Goal: Task Accomplishment & Management: Complete application form

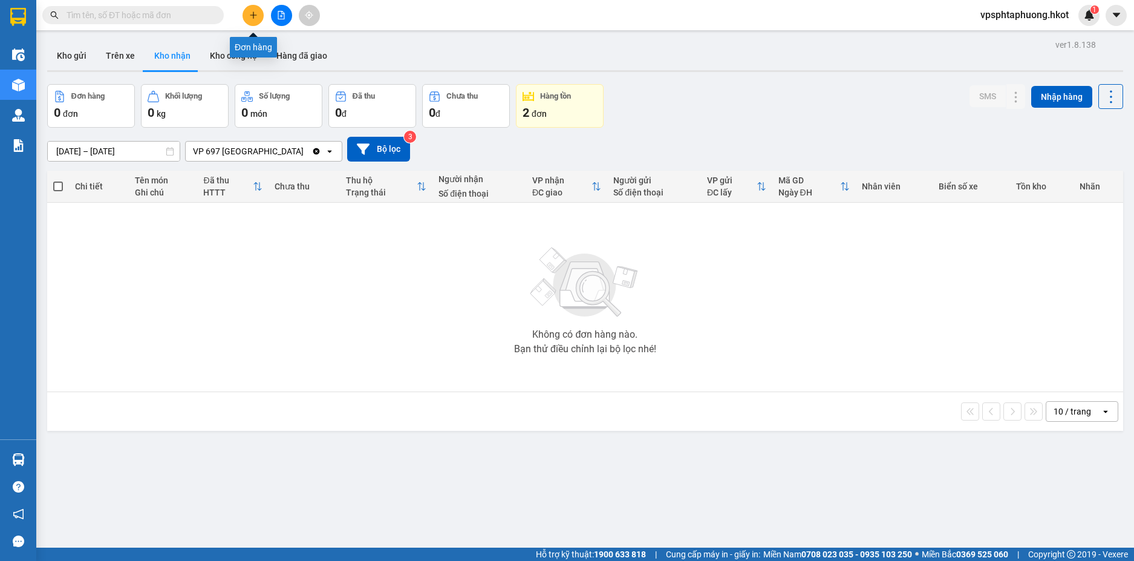
click at [252, 15] on icon "plus" at bounding box center [253, 15] width 8 height 8
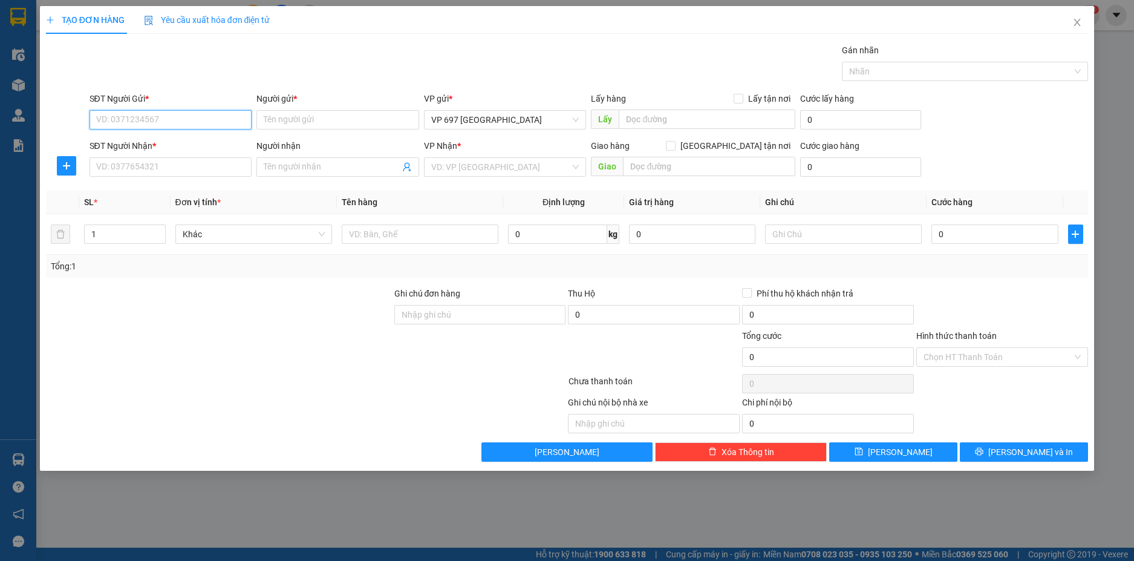
click at [165, 121] on input "SĐT Người Gửi *" at bounding box center [170, 119] width 163 height 19
type input "0358872392"
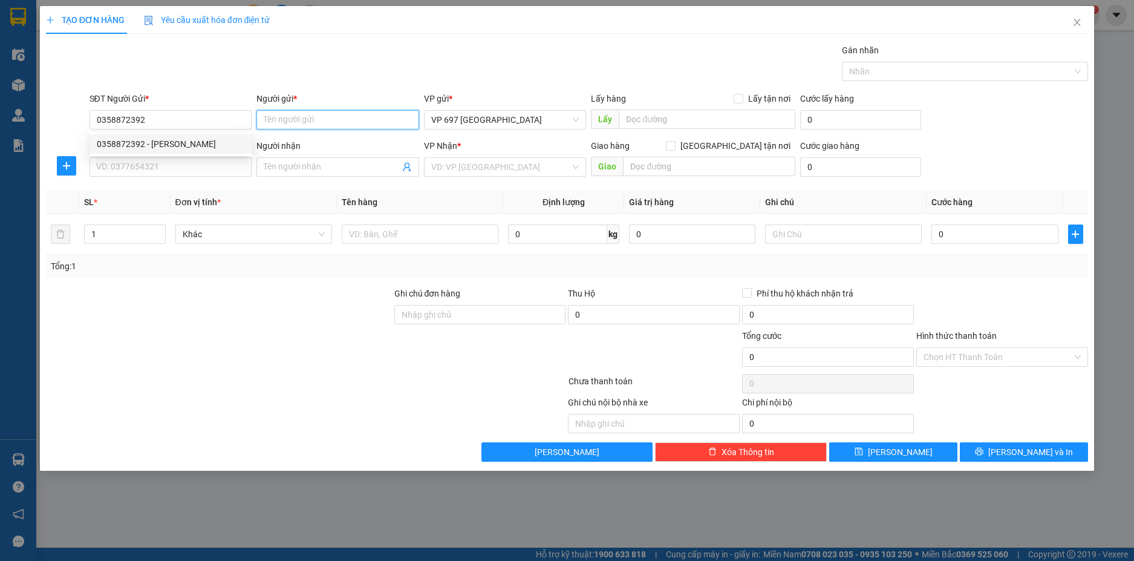
click at [324, 116] on input "Người gửi *" at bounding box center [337, 119] width 163 height 19
type input "S"
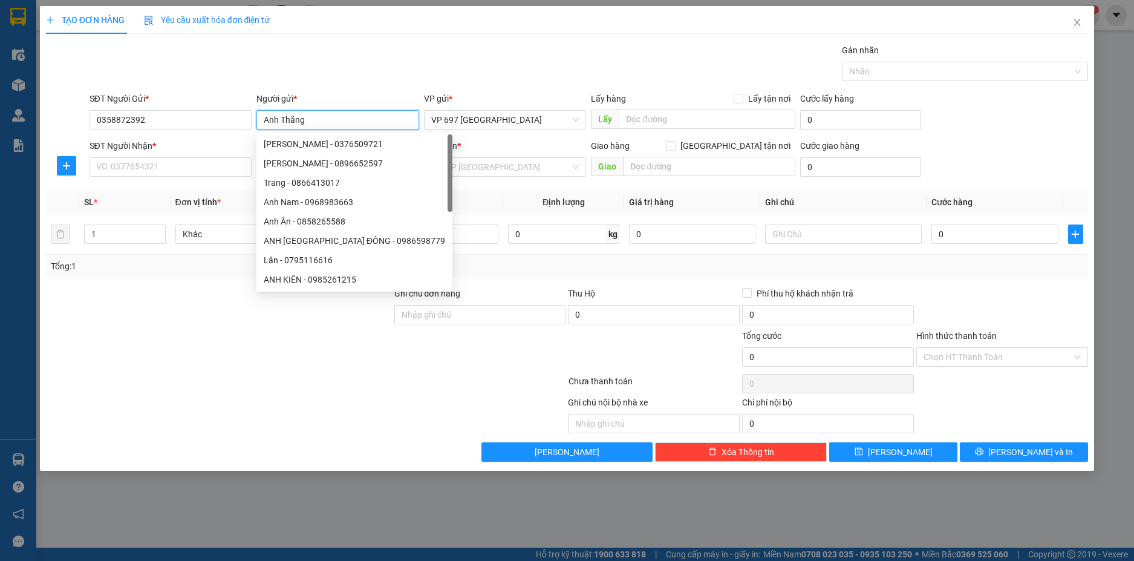
type input "Anh Thắng"
click at [412, 96] on div "Người gửi *" at bounding box center [337, 98] width 163 height 13
click at [412, 110] on input "Anh Thắng" at bounding box center [337, 119] width 163 height 19
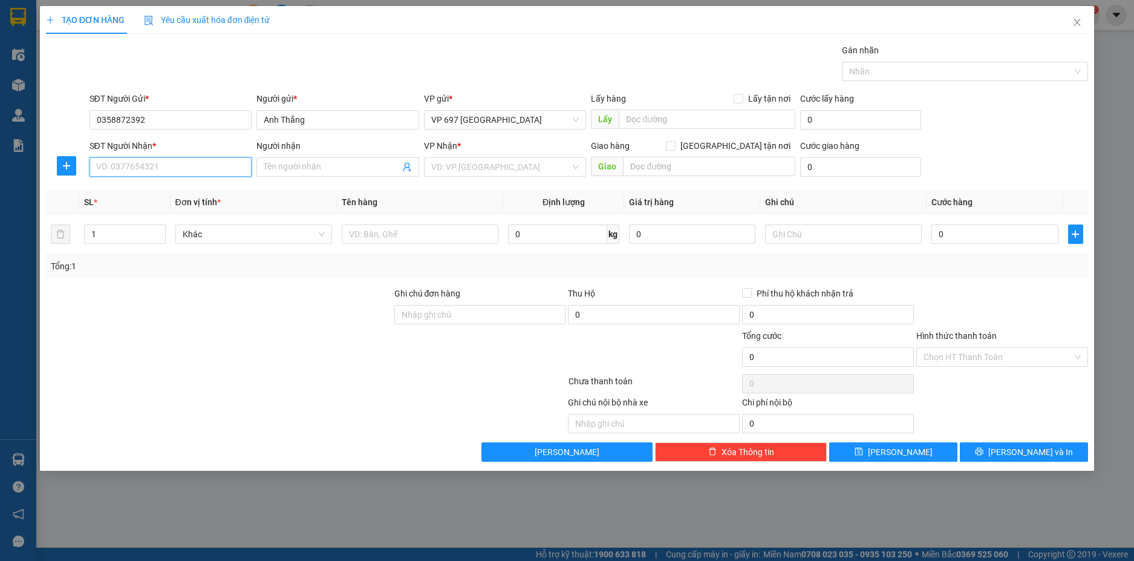
click at [182, 164] on input "SĐT Người Nhận *" at bounding box center [170, 166] width 163 height 19
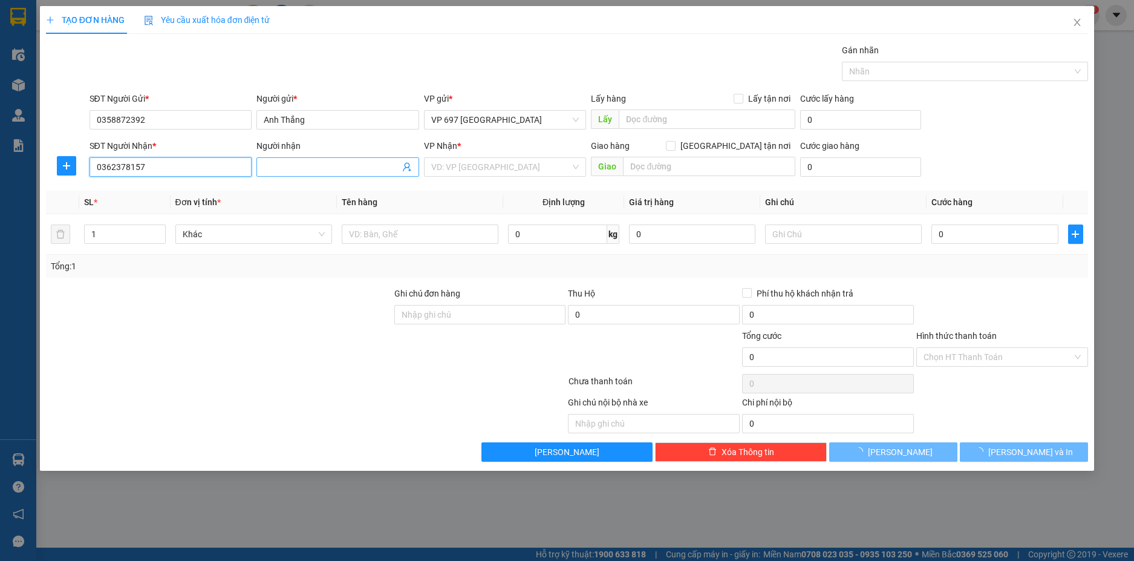
type input "0362378157"
click at [311, 159] on span at bounding box center [337, 166] width 163 height 19
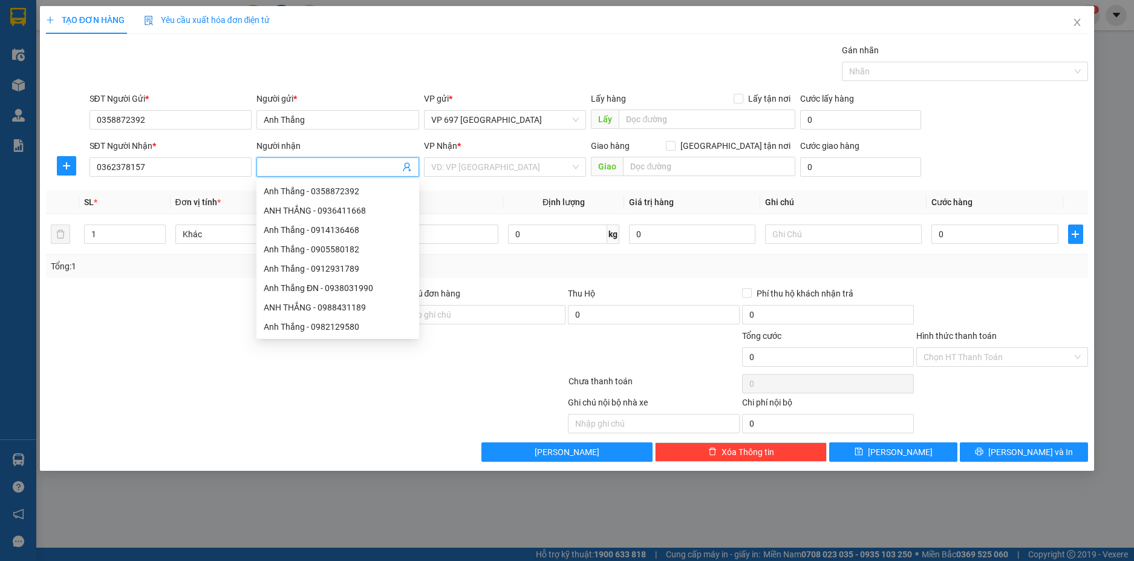
type input "D"
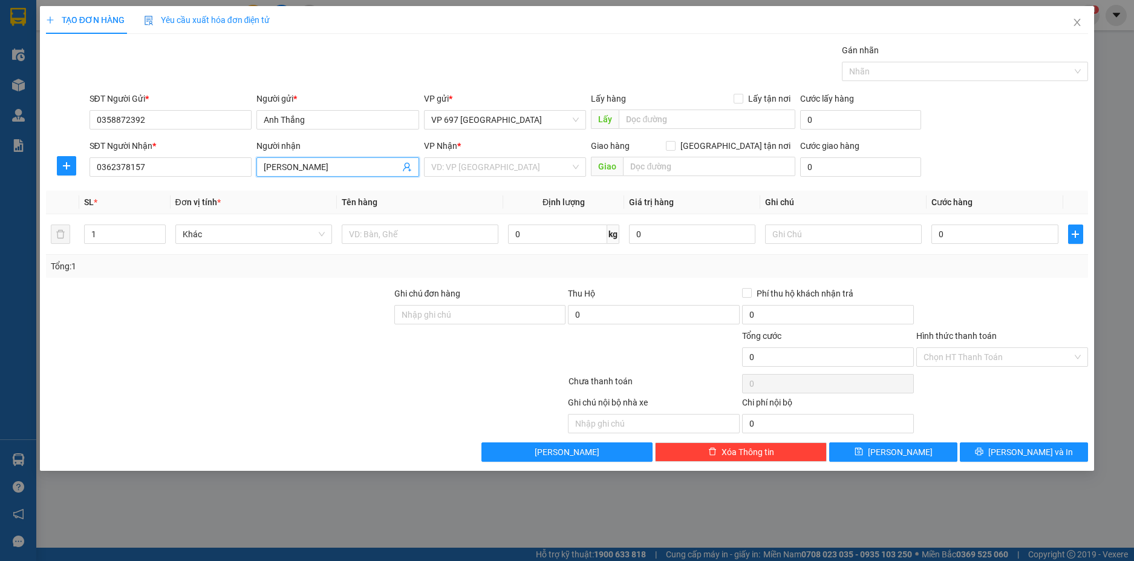
type input "[PERSON_NAME]"
click at [442, 199] on th "Tên hàng" at bounding box center [420, 202] width 166 height 24
click at [473, 240] on input "text" at bounding box center [420, 233] width 157 height 19
type input "quần áo"
click at [274, 311] on div at bounding box center [219, 308] width 348 height 42
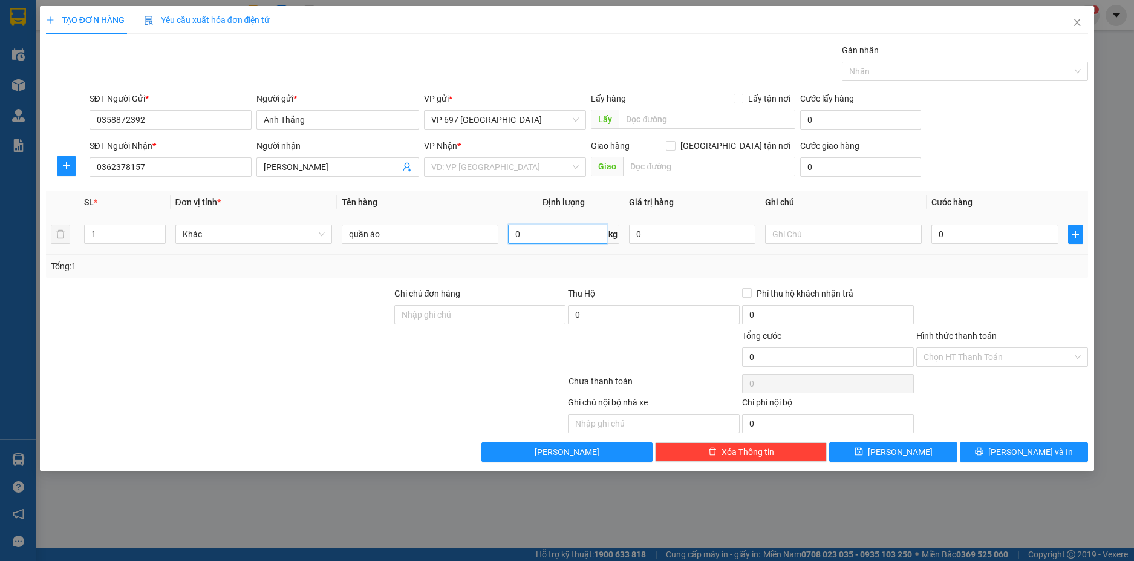
click at [533, 231] on input "0" at bounding box center [557, 233] width 99 height 19
click at [527, 235] on input "0" at bounding box center [557, 233] width 99 height 19
type input "5"
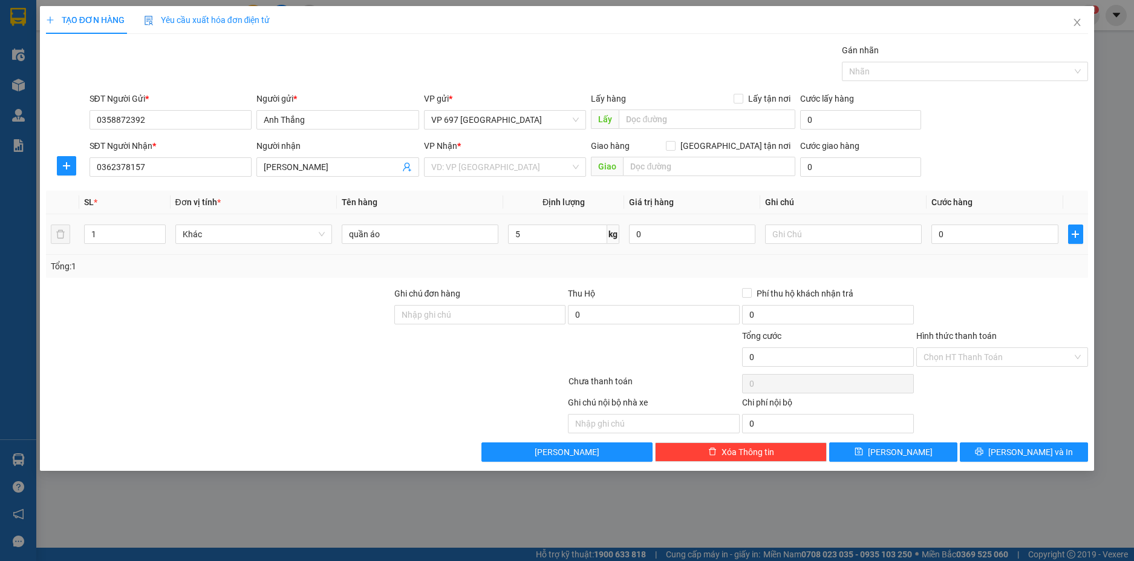
click at [600, 255] on div "Tổng: 1" at bounding box center [567, 266] width 1043 height 23
click at [584, 242] on input "5" at bounding box center [557, 233] width 99 height 19
click at [701, 268] on div "Tổng: 1" at bounding box center [567, 265] width 1033 height 13
click at [805, 239] on input "text" at bounding box center [843, 233] width 157 height 19
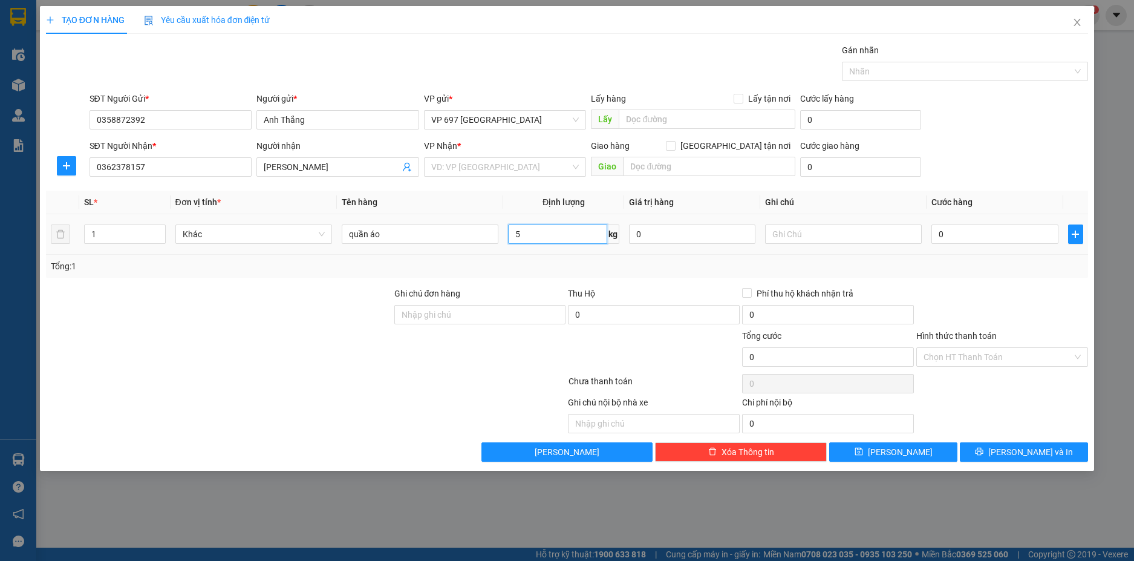
click at [576, 238] on input "5" at bounding box center [557, 233] width 99 height 19
click at [546, 266] on div "Tổng: 1" at bounding box center [567, 265] width 1033 height 13
click at [1009, 233] on input "0" at bounding box center [994, 233] width 126 height 19
type input "5"
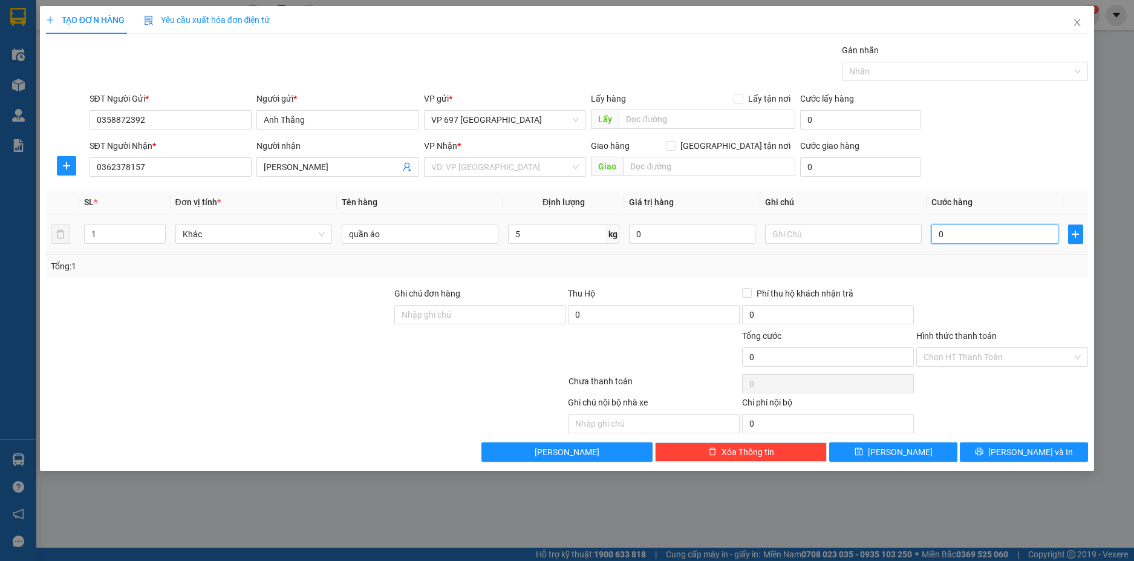
type input "5"
type input "50"
type input "500"
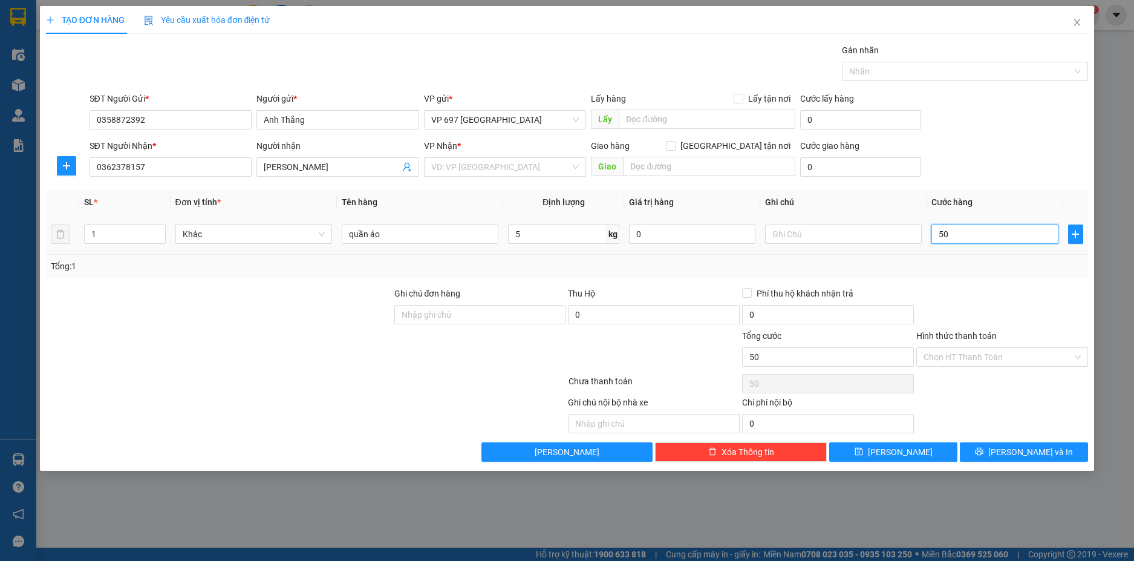
type input "500"
type input "5.000"
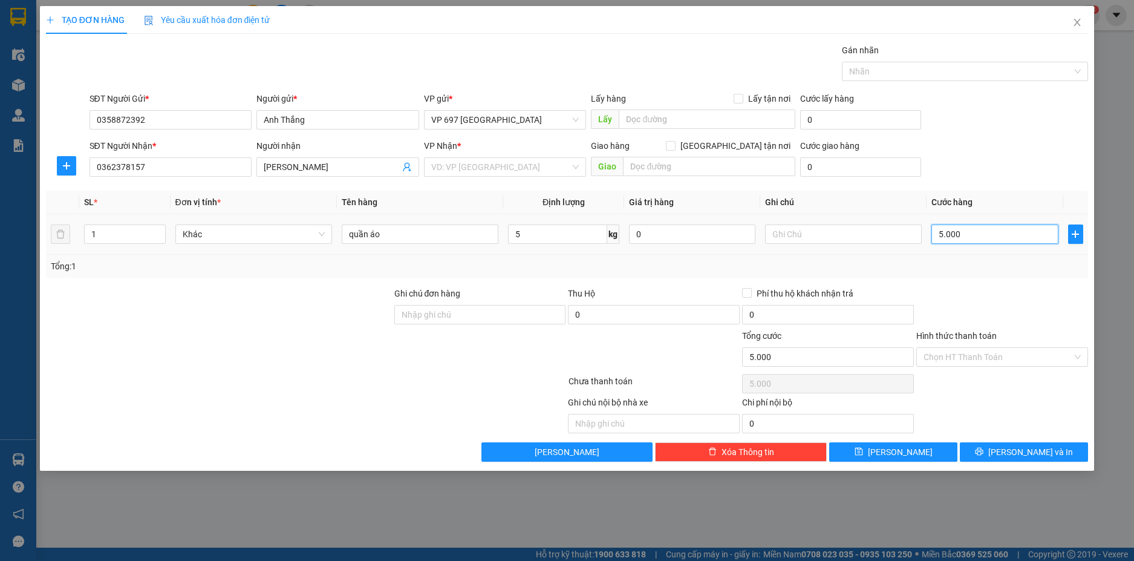
type input "50.000"
click at [986, 157] on div "SĐT Người Nhận * 0362378157 Người nhận [PERSON_NAME] VP Nhận * VD: VP [GEOGRAPH…" at bounding box center [589, 160] width 1004 height 42
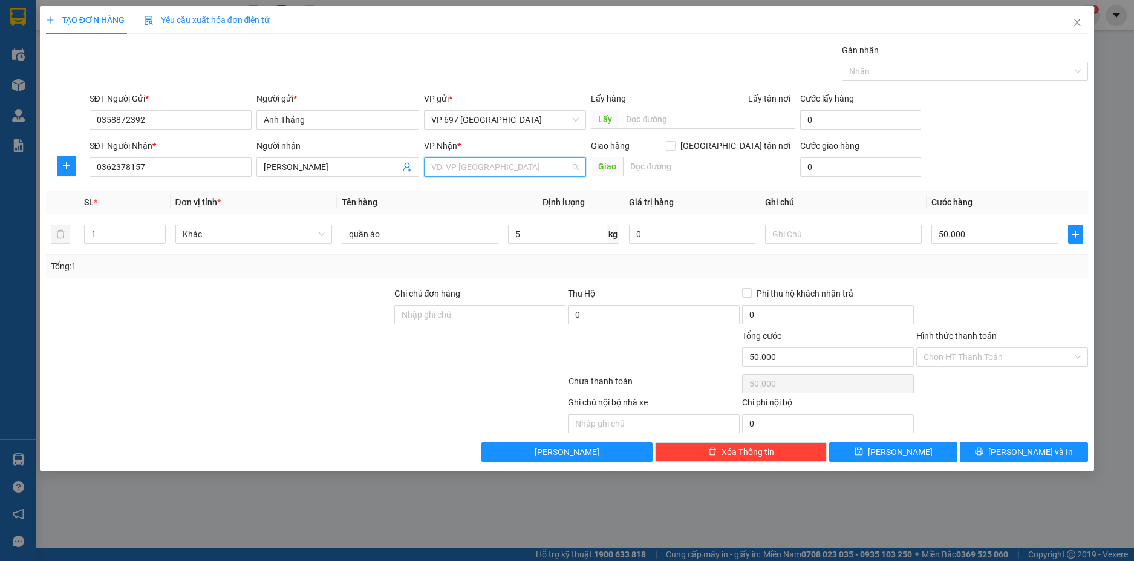
click at [458, 166] on input "search" at bounding box center [501, 167] width 140 height 18
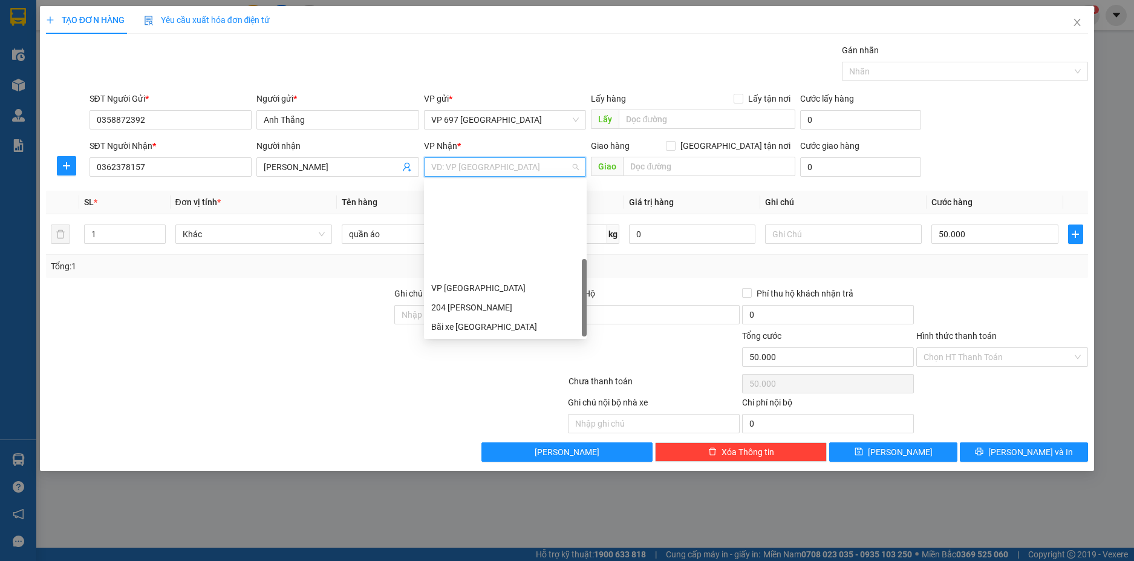
scroll to position [116, 0]
click at [476, 324] on div "70 [PERSON_NAME]" at bounding box center [505, 326] width 148 height 13
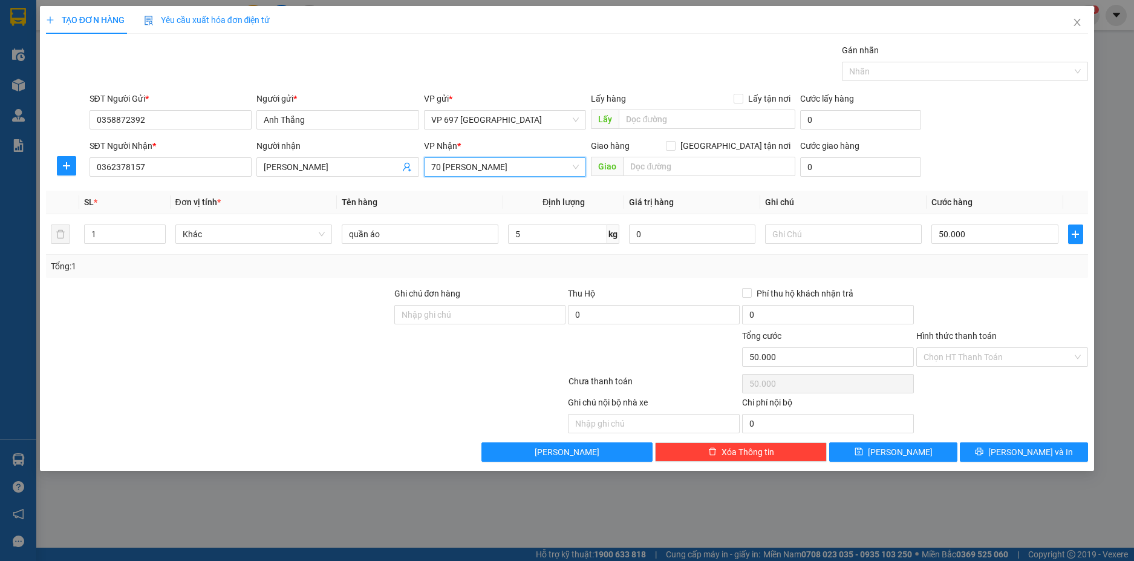
click at [989, 154] on div "SĐT Người Nhận * 0362378157 Người nhận [PERSON_NAME] VP Nhận * 70 [PERSON_NAME]…" at bounding box center [589, 160] width 1004 height 42
click at [998, 232] on input "50.000" at bounding box center [994, 233] width 126 height 19
click at [965, 266] on div "Tổng: 1" at bounding box center [567, 265] width 1033 height 13
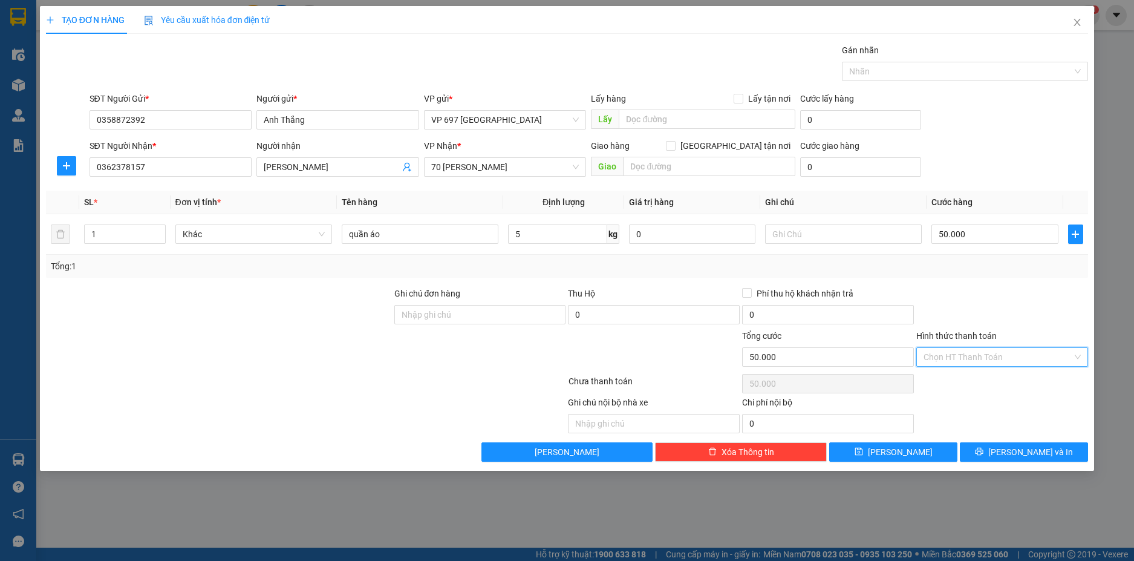
click at [954, 356] on input "Hình thức thanh toán" at bounding box center [997, 357] width 149 height 18
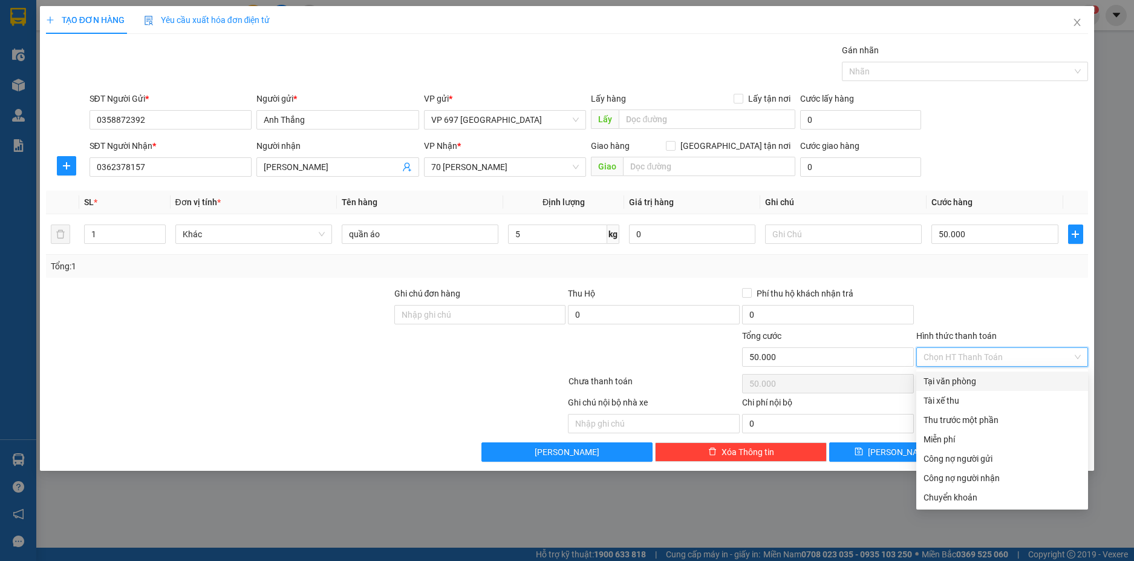
click at [977, 380] on div "Tại văn phòng" at bounding box center [1001, 380] width 157 height 13
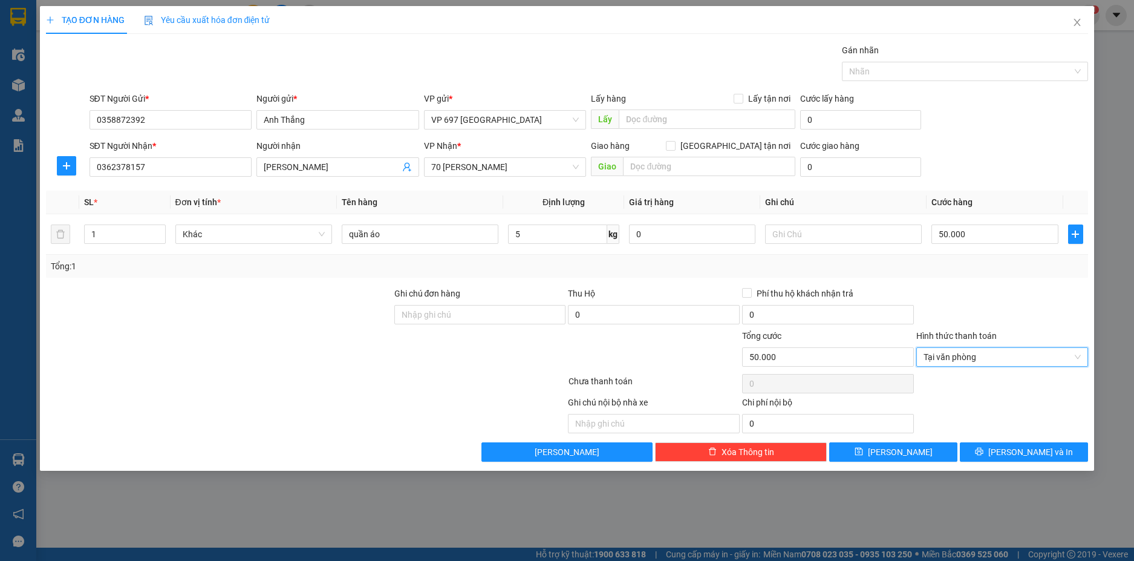
click at [952, 298] on div at bounding box center [1002, 308] width 174 height 42
click at [972, 362] on span "Tại văn phòng" at bounding box center [1001, 357] width 157 height 18
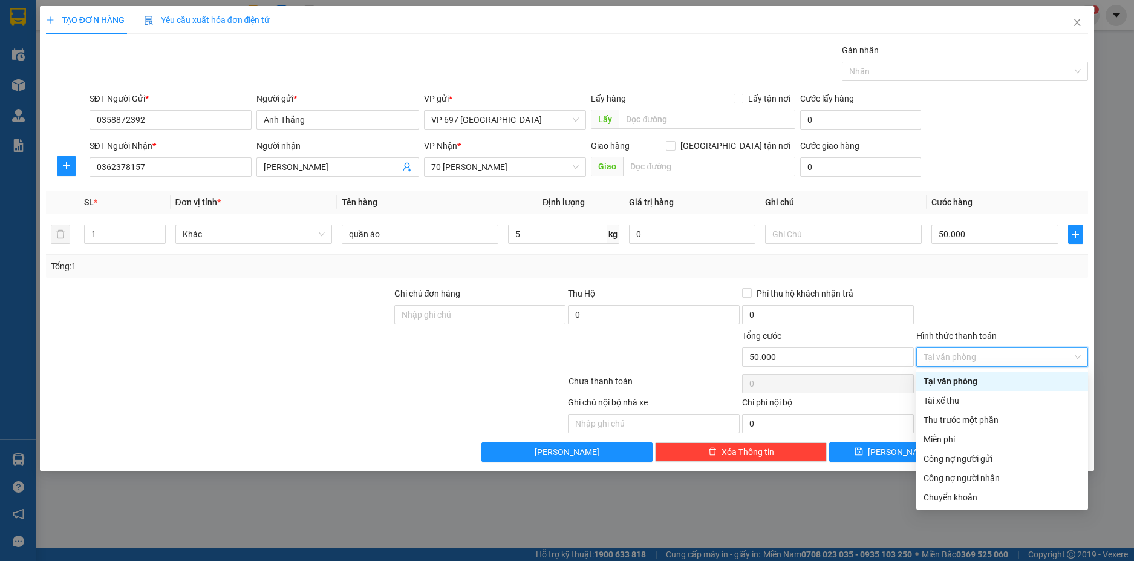
click at [1015, 298] on div at bounding box center [1002, 308] width 174 height 42
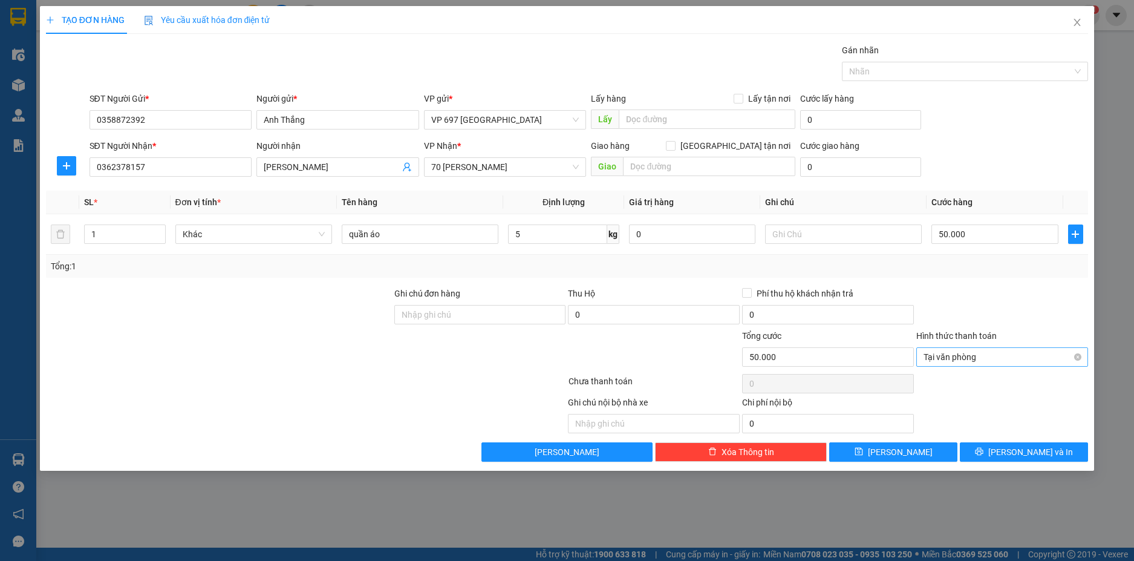
click at [987, 352] on span "Tại văn phòng" at bounding box center [1001, 357] width 157 height 18
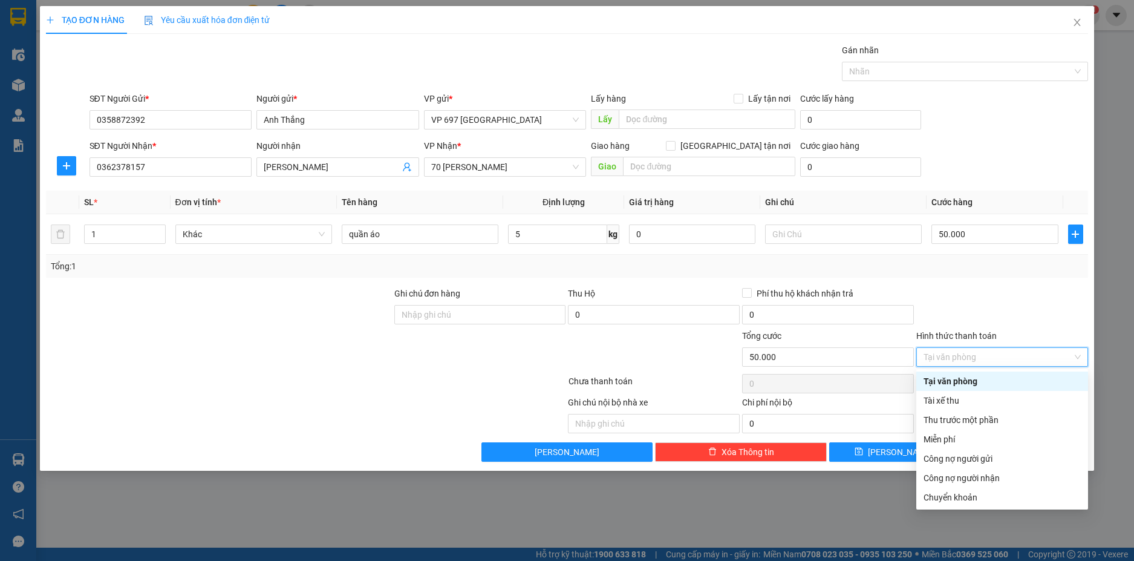
click at [1067, 342] on div "Hình thức thanh toán" at bounding box center [1002, 338] width 172 height 18
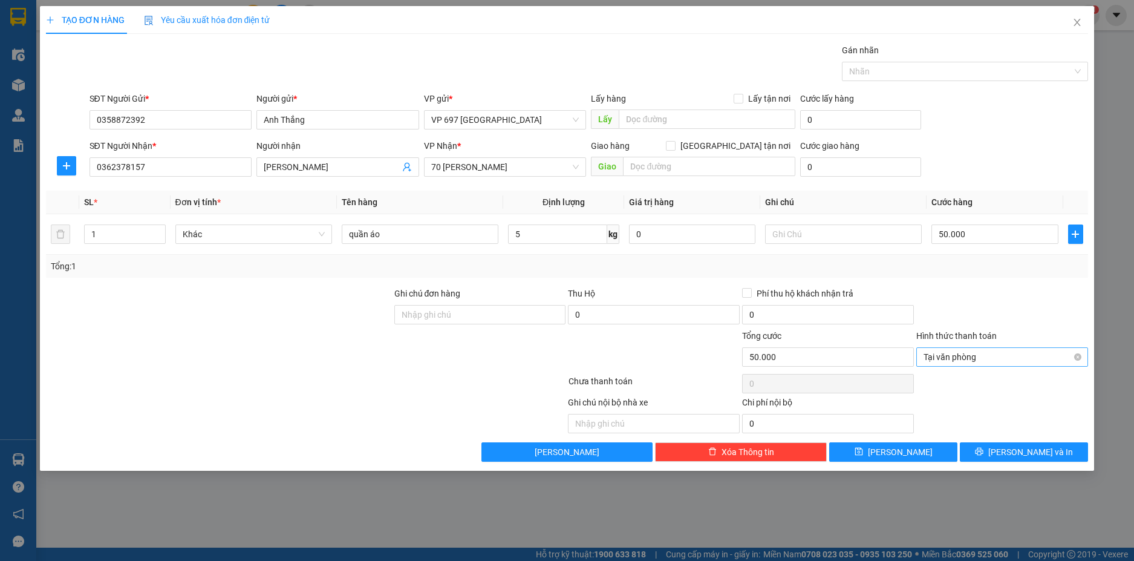
click at [1017, 355] on span "Tại văn phòng" at bounding box center [1001, 357] width 157 height 18
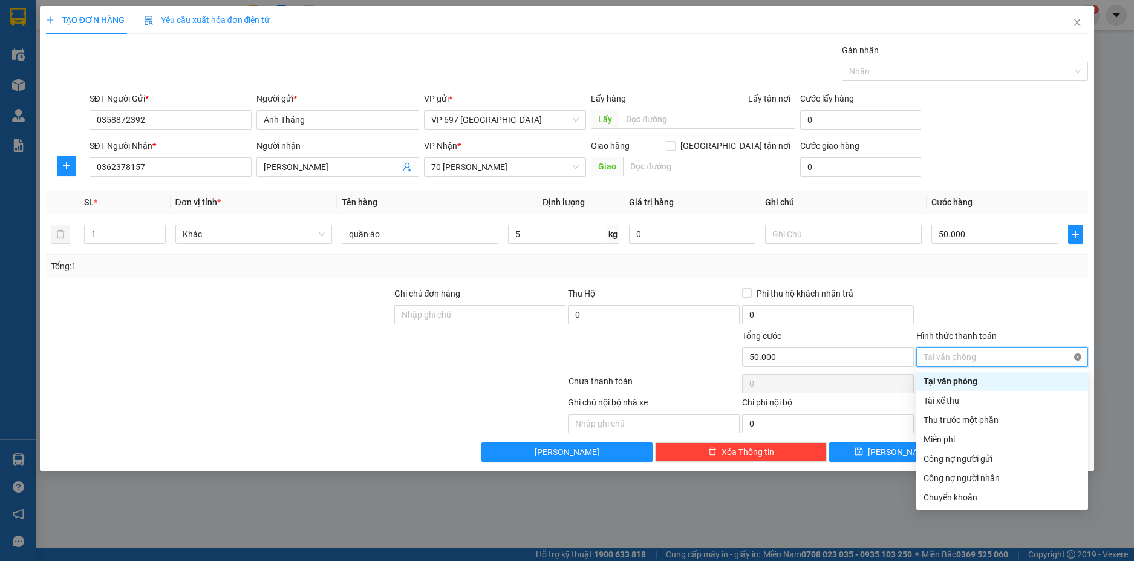
type input "50.000"
click at [1006, 314] on div at bounding box center [1002, 308] width 174 height 42
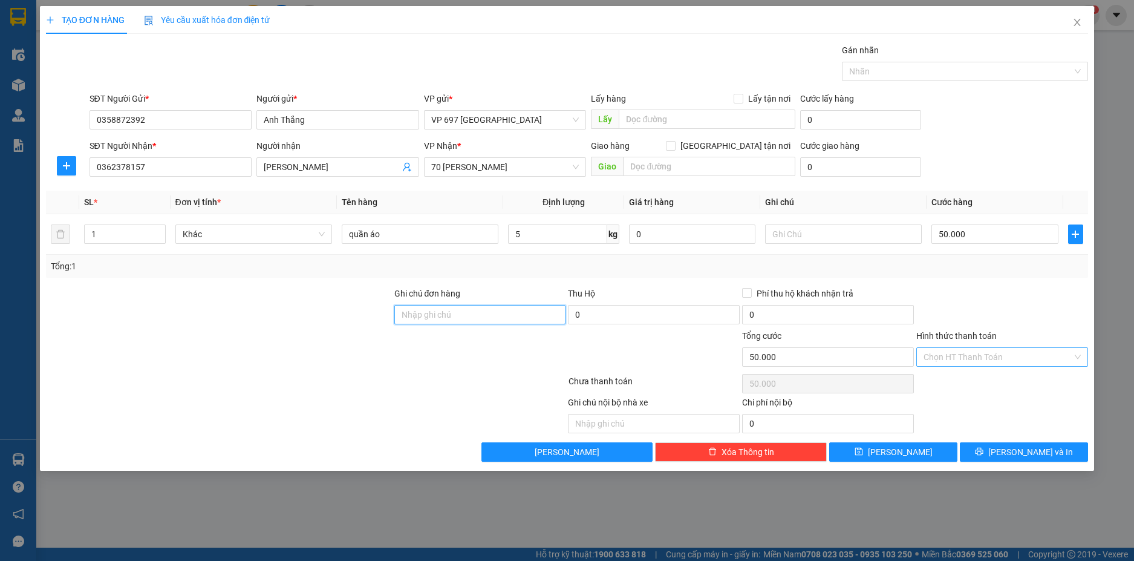
click at [479, 316] on input "Ghi chú đơn hàng" at bounding box center [480, 314] width 172 height 19
type input "k"
type input "người nhận thanh toán"
click at [524, 344] on div at bounding box center [480, 350] width 174 height 42
click at [997, 447] on button "[PERSON_NAME] và In" at bounding box center [1024, 451] width 128 height 19
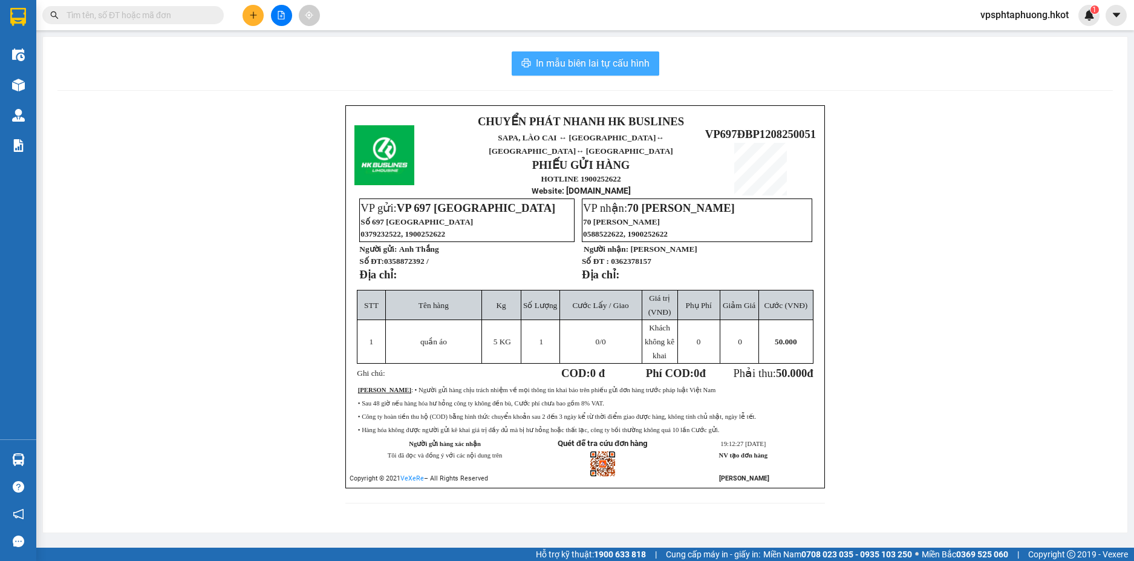
click at [608, 67] on span "In mẫu biên lai tự cấu hình" at bounding box center [593, 63] width 114 height 15
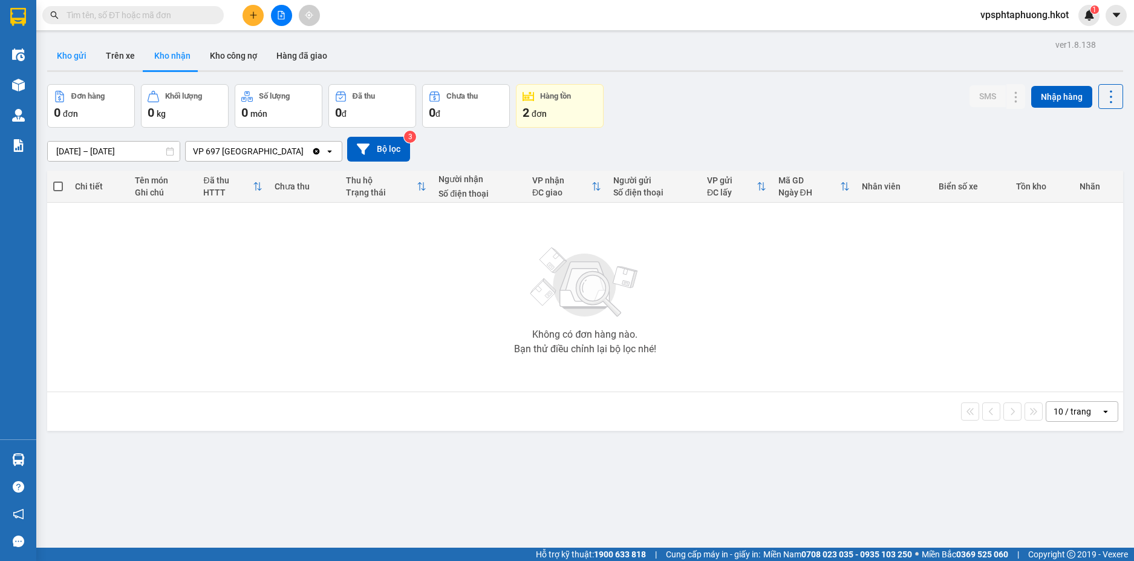
click at [71, 53] on button "Kho gửi" at bounding box center [71, 55] width 49 height 29
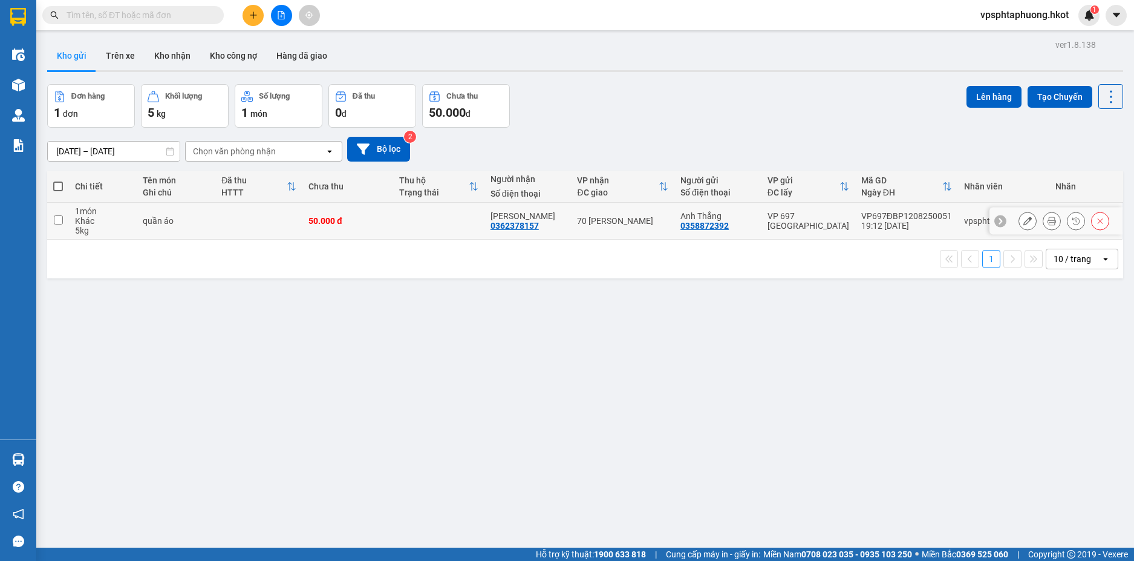
click at [86, 218] on div "Khác" at bounding box center [103, 221] width 56 height 10
checkbox input "true"
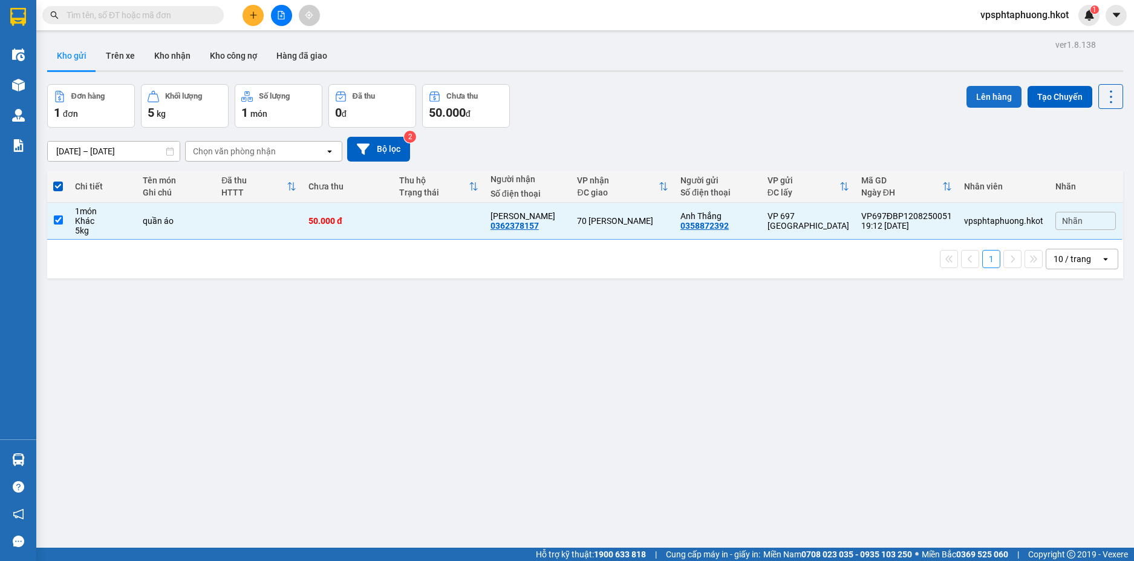
click at [990, 99] on button "Lên hàng" at bounding box center [993, 97] width 55 height 22
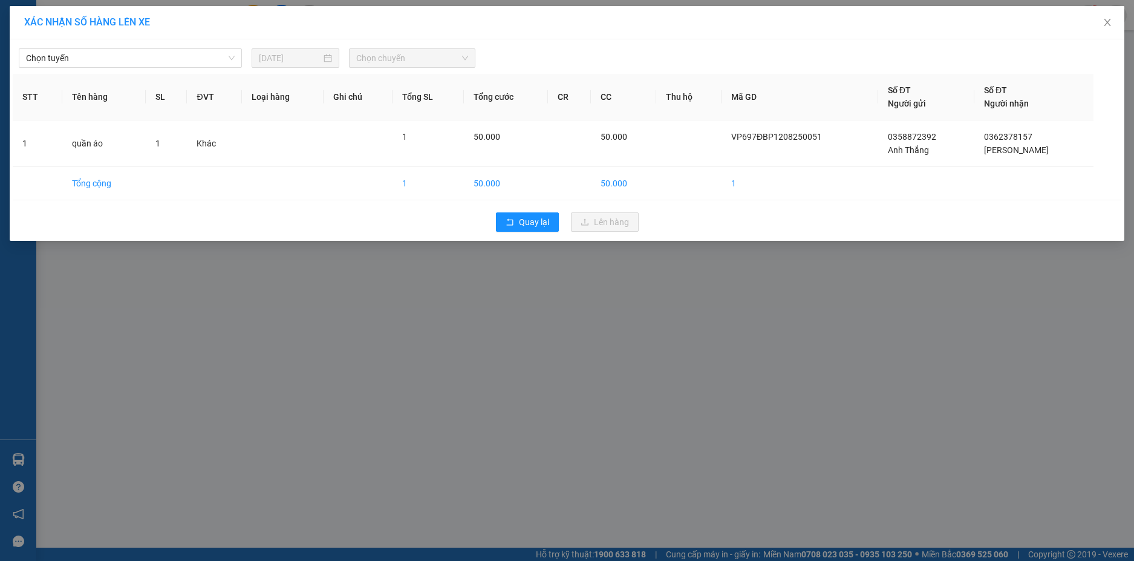
click at [424, 62] on span "Chọn chuyến" at bounding box center [412, 58] width 112 height 18
click at [154, 56] on span "Chọn tuyến" at bounding box center [130, 58] width 209 height 18
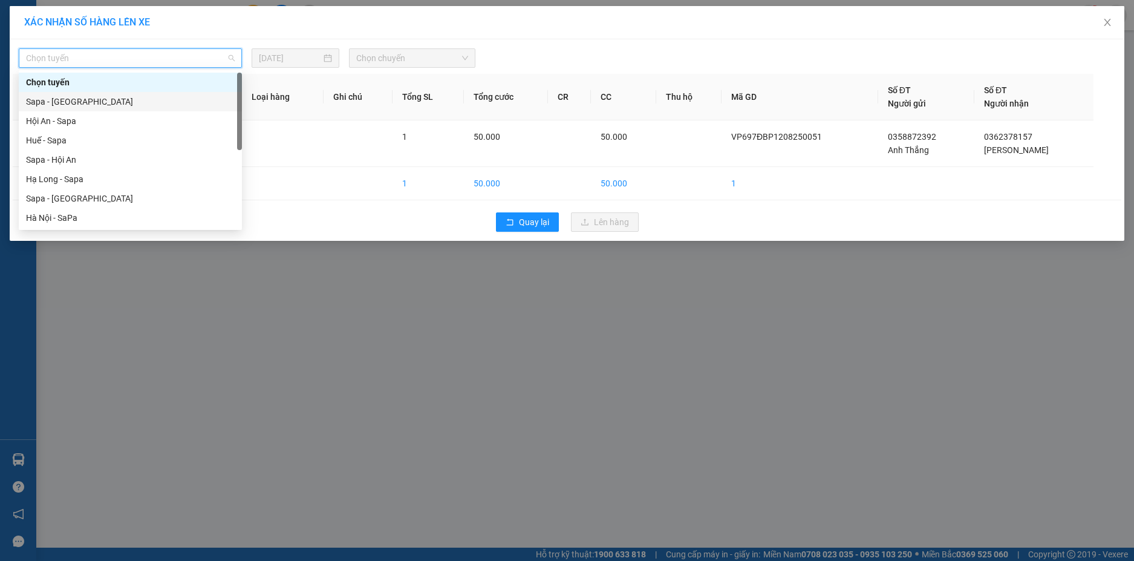
click at [102, 103] on div "Sapa - [GEOGRAPHIC_DATA]" at bounding box center [130, 101] width 209 height 13
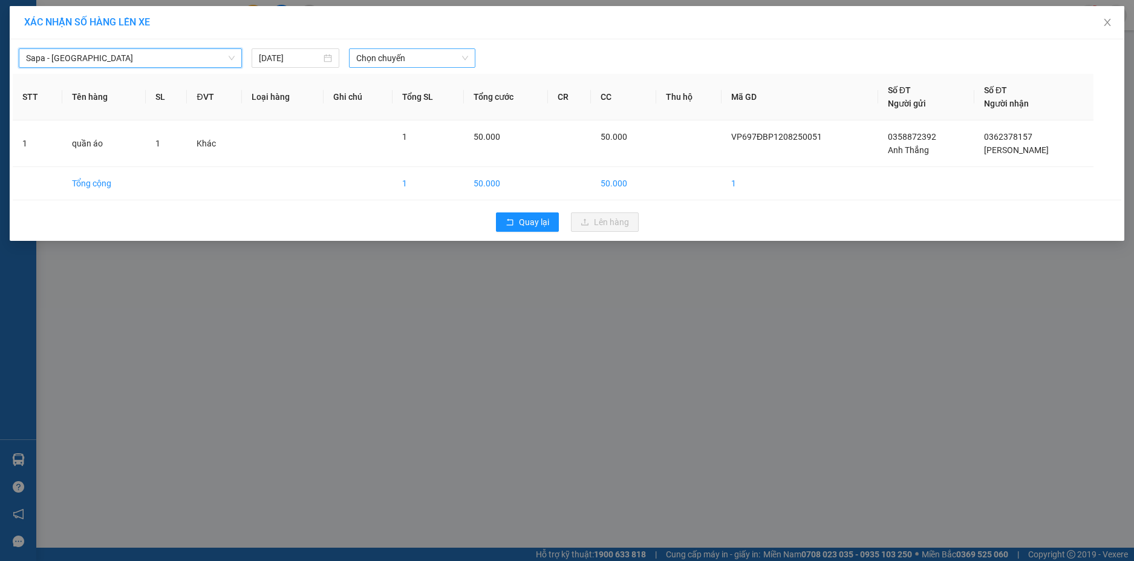
click at [428, 60] on span "Chọn chuyến" at bounding box center [412, 58] width 112 height 18
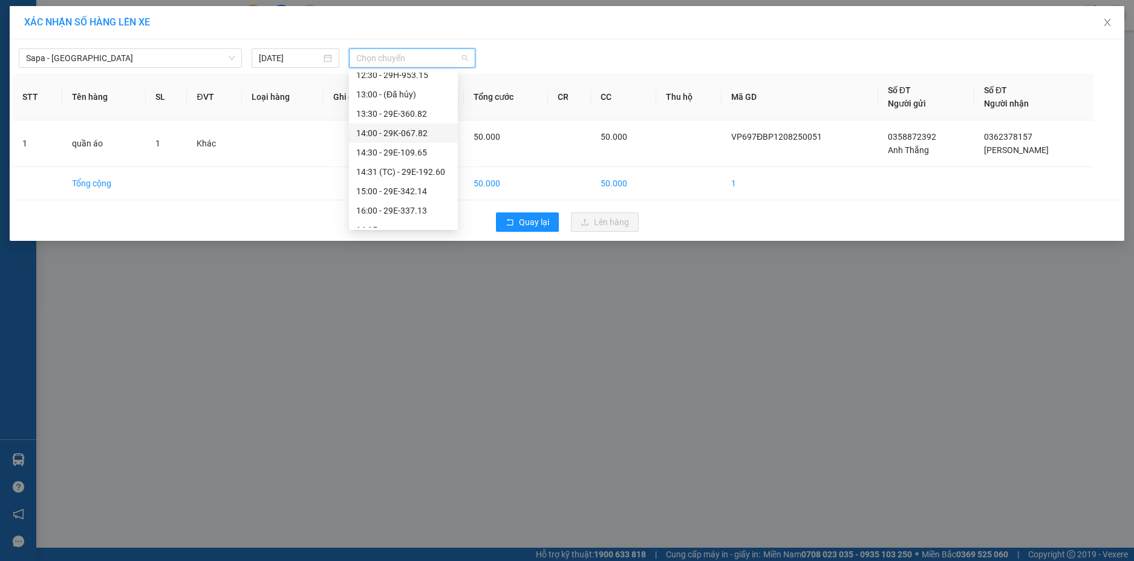
scroll to position [302, 0]
click at [393, 163] on div "22:00 - 29K-018.85" at bounding box center [403, 166] width 94 height 13
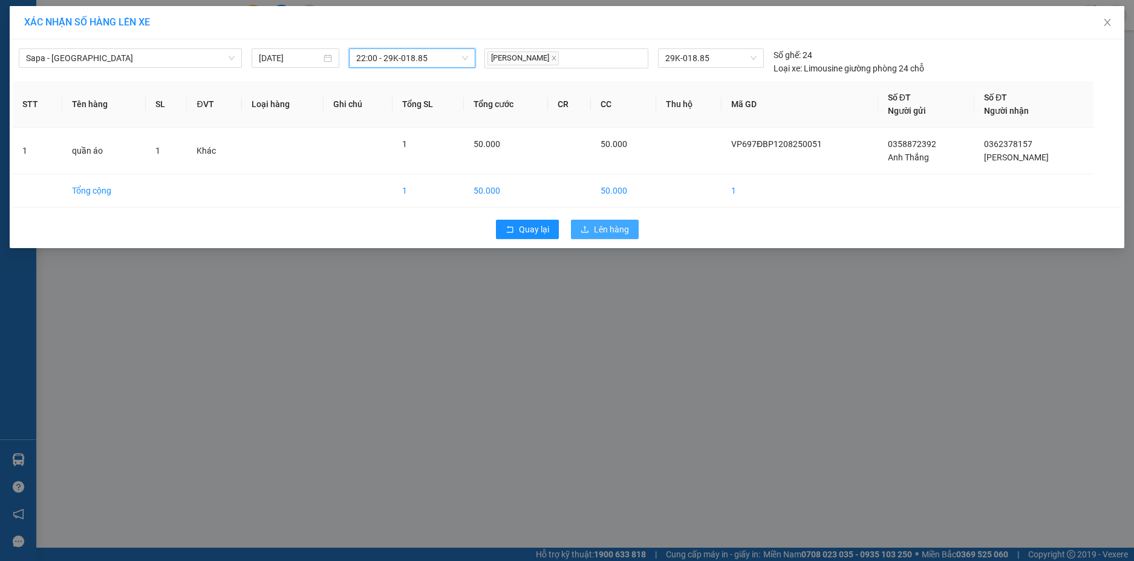
click at [607, 232] on span "Lên hàng" at bounding box center [611, 229] width 35 height 13
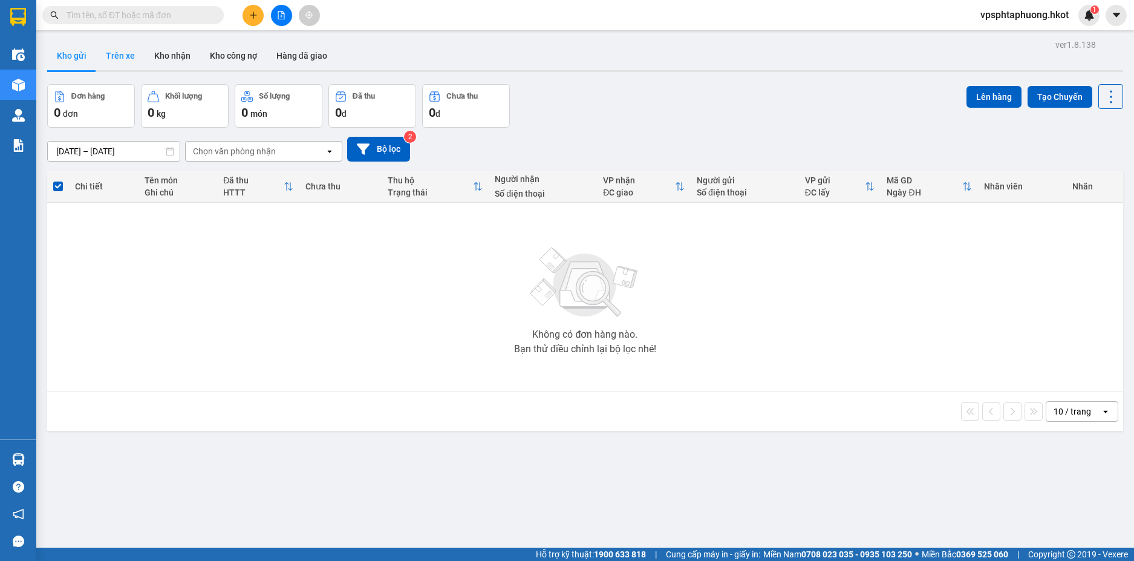
click at [103, 54] on button "Trên xe" at bounding box center [120, 55] width 48 height 29
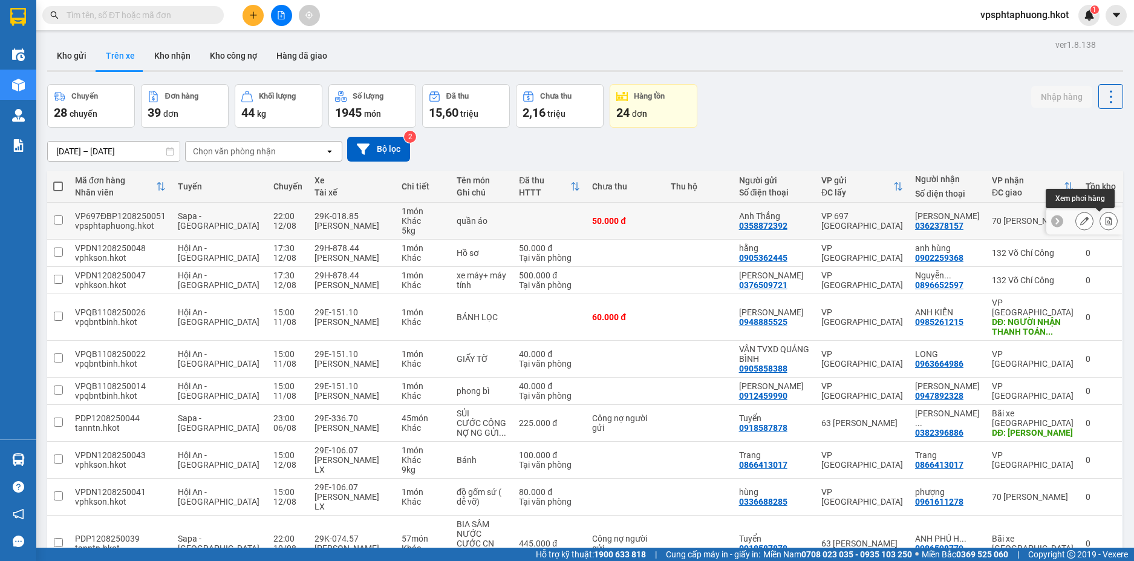
click at [1105, 217] on icon at bounding box center [1108, 220] width 7 height 8
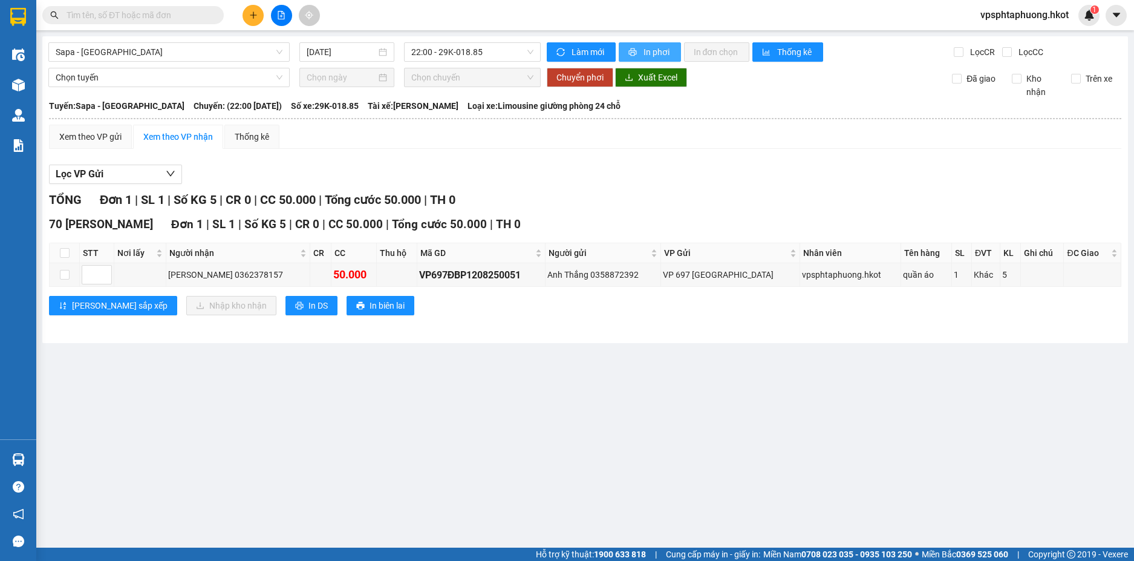
click at [666, 56] on span "In phơi" at bounding box center [657, 51] width 28 height 13
